Goal: Task Accomplishment & Management: Complete application form

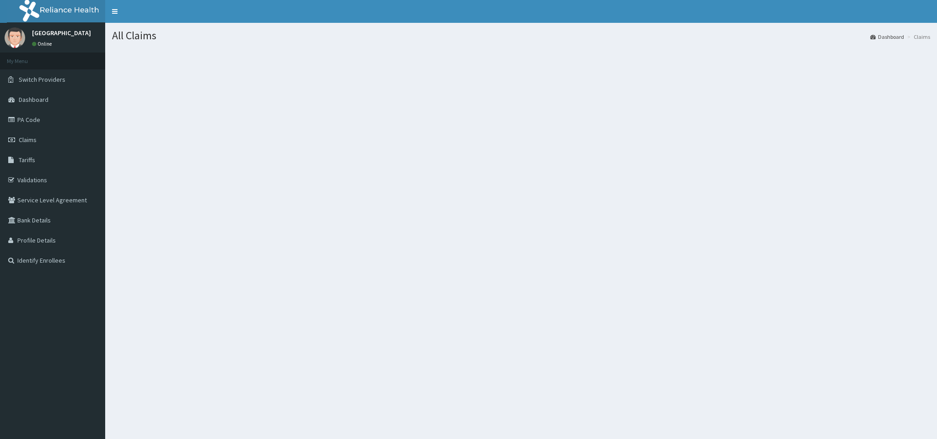
click at [35, 136] on span "Claims" at bounding box center [28, 140] width 18 height 8
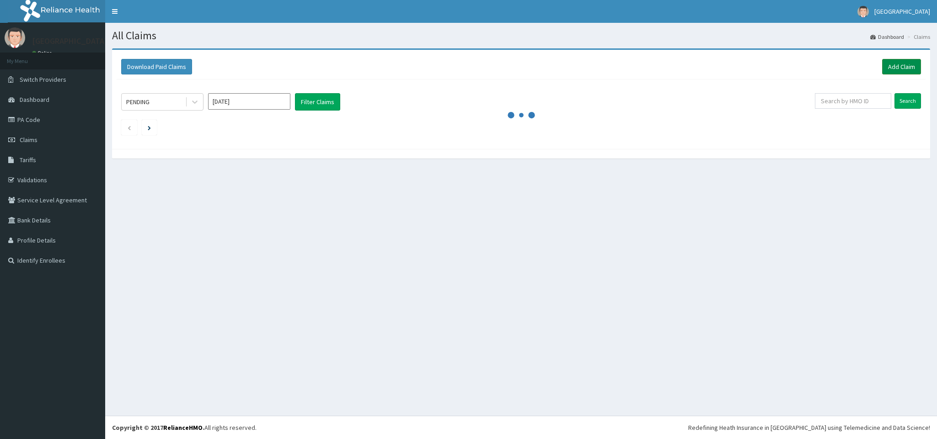
click at [897, 66] on link "Add Claim" at bounding box center [901, 67] width 39 height 16
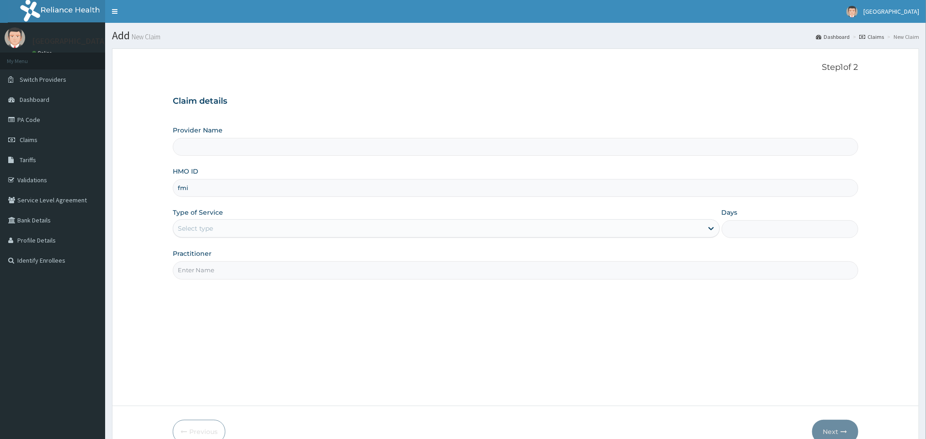
type input "fmi/"
type input "[GEOGRAPHIC_DATA]"
type input "fmi/10080/a"
click at [424, 234] on div "Select type" at bounding box center [437, 228] width 529 height 15
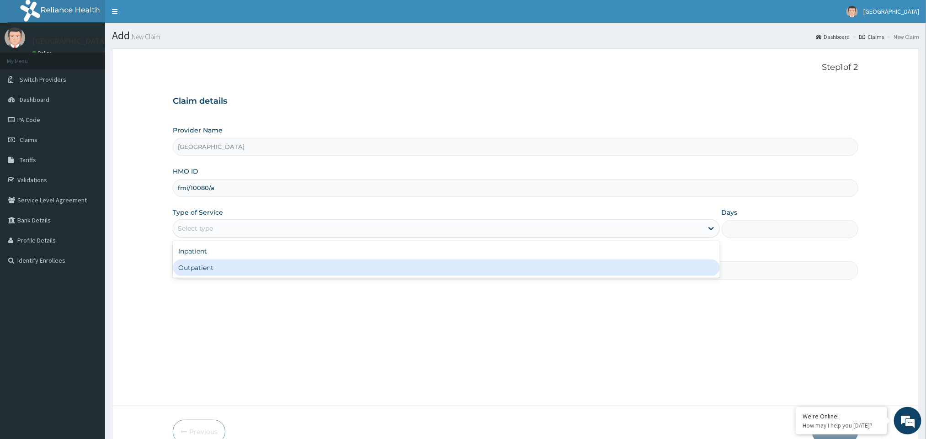
click at [421, 269] on div "Outpatient" at bounding box center [446, 268] width 547 height 16
type input "1"
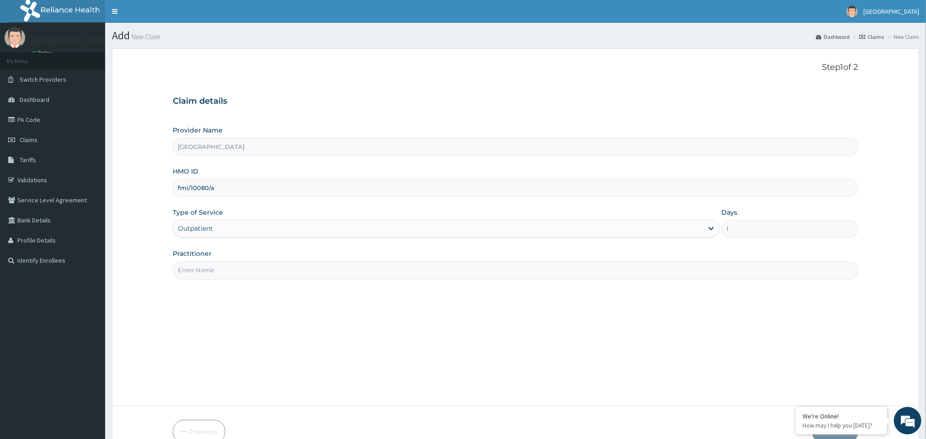
click at [424, 269] on input "Practitioner" at bounding box center [515, 270] width 685 height 18
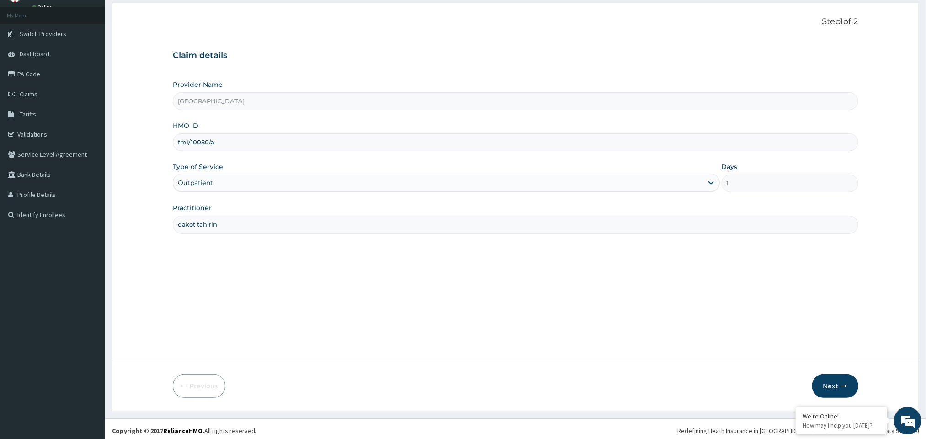
scroll to position [49, 0]
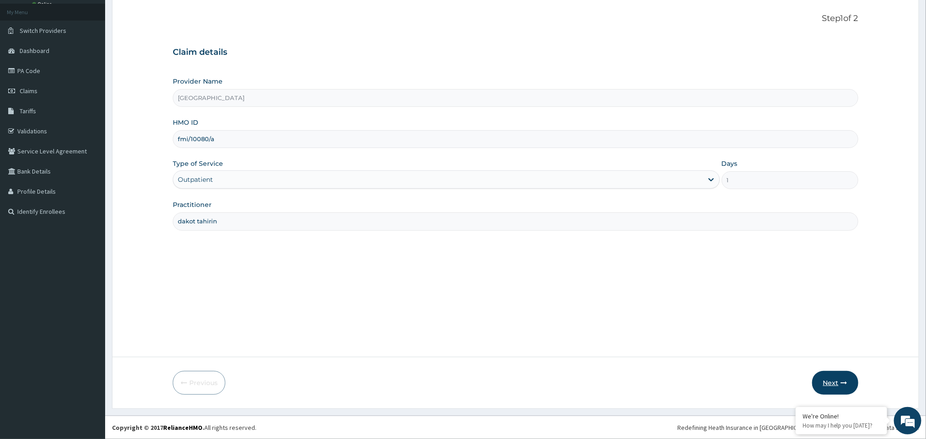
type input "dakot tahirin"
click at [832, 380] on button "Next" at bounding box center [835, 383] width 46 height 24
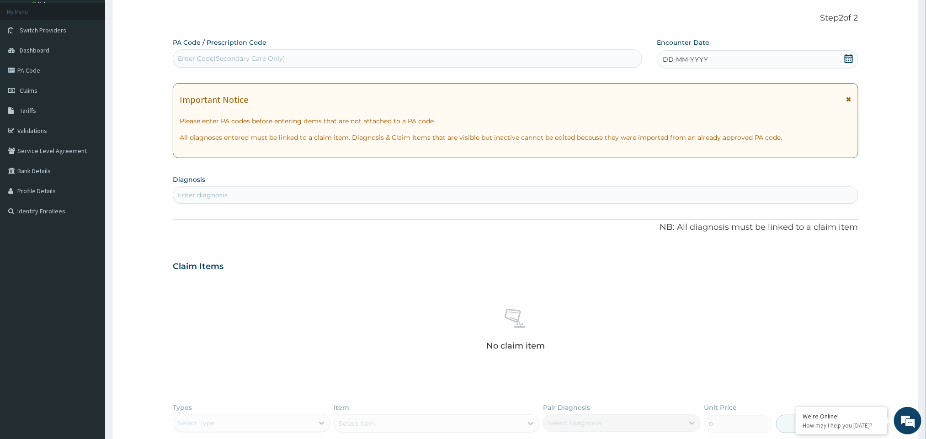
click at [353, 57] on div "Enter Code(Secondary Care Only)" at bounding box center [407, 58] width 468 height 15
type input "PA/F6529A"
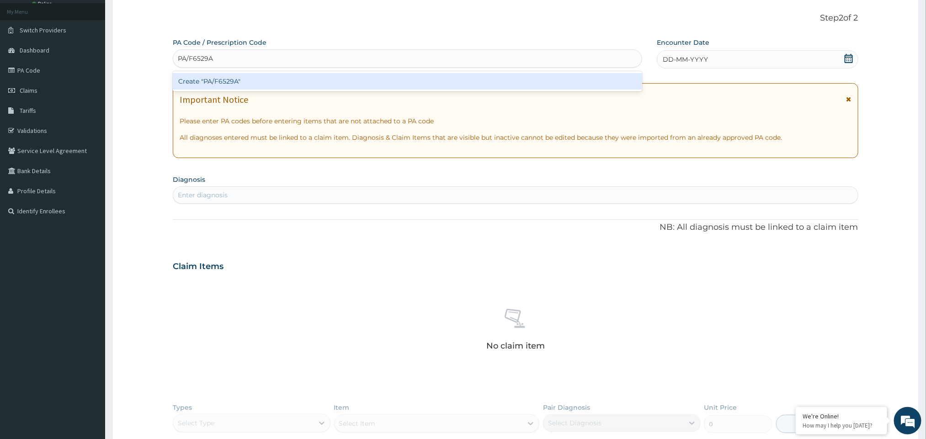
click at [230, 79] on div "Create "PA/F6529A"" at bounding box center [407, 81] width 469 height 16
